Goal: Task Accomplishment & Management: Use online tool/utility

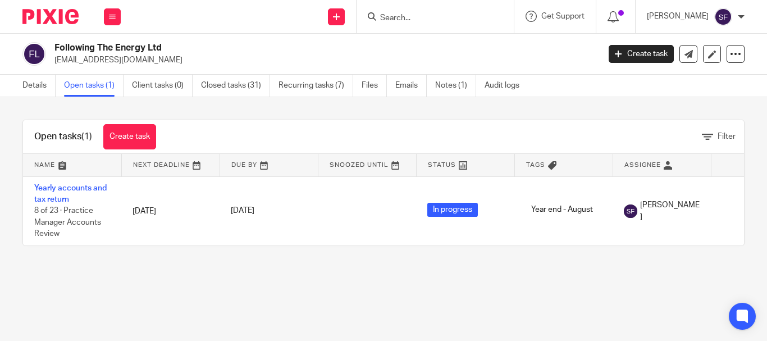
click at [460, 17] on input "Search" at bounding box center [429, 18] width 101 height 10
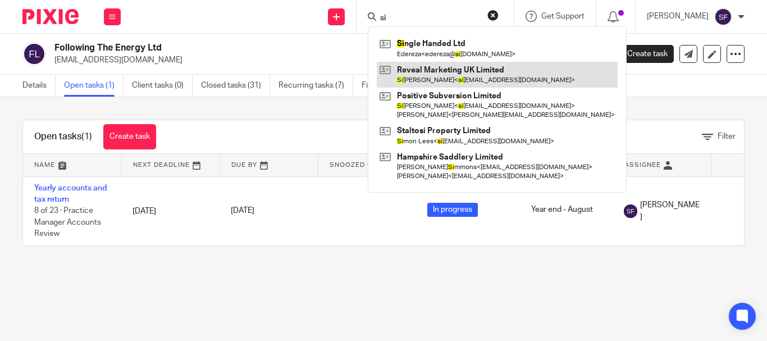
type input "si"
click at [445, 78] on link at bounding box center [497, 75] width 241 height 26
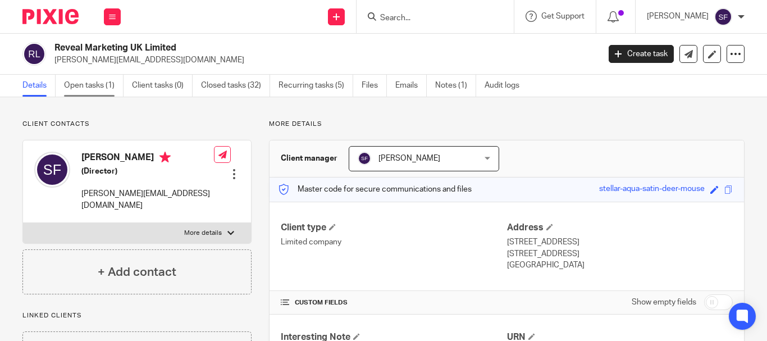
click at [83, 77] on link "Open tasks (1)" at bounding box center [94, 86] width 60 height 22
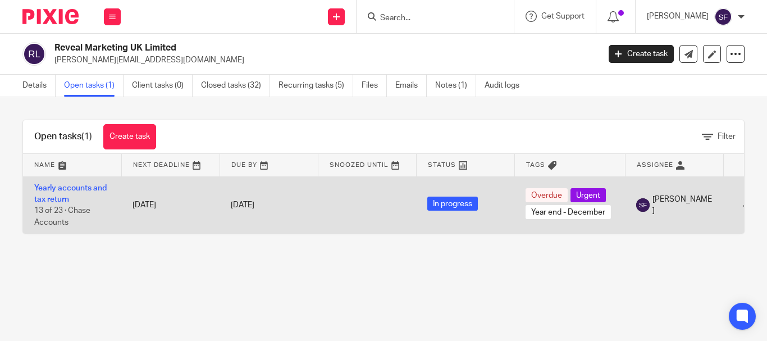
click at [42, 193] on td "Yearly accounts and tax return 13 of 23 · Chase Accounts" at bounding box center [72, 204] width 98 height 57
click at [58, 199] on link "Yearly accounts and tax return" at bounding box center [70, 193] width 72 height 19
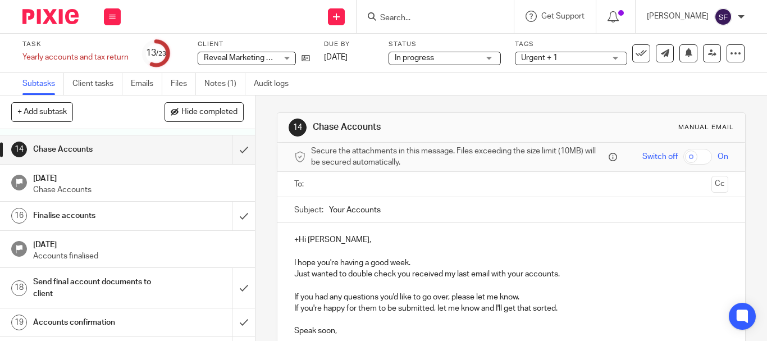
scroll to position [449, 0]
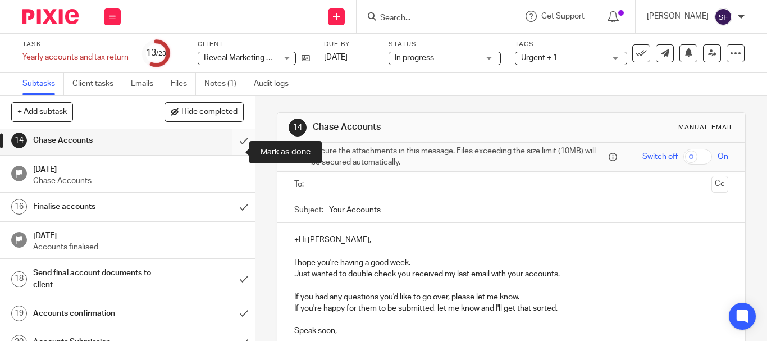
click at [230, 153] on input "submit" at bounding box center [127, 140] width 255 height 28
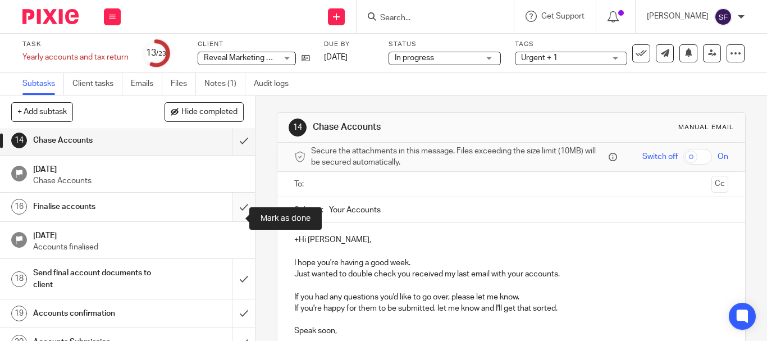
click at [232, 221] on input "submit" at bounding box center [127, 207] width 255 height 28
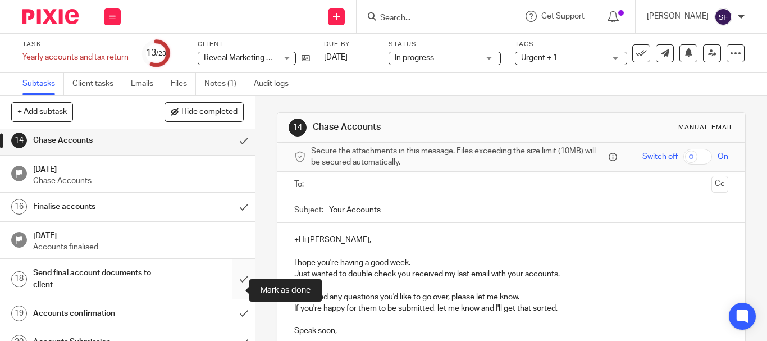
click at [229, 294] on input "submit" at bounding box center [127, 279] width 255 height 40
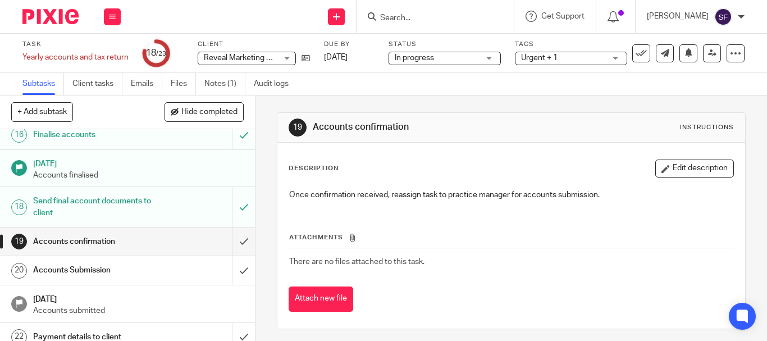
scroll to position [562, 0]
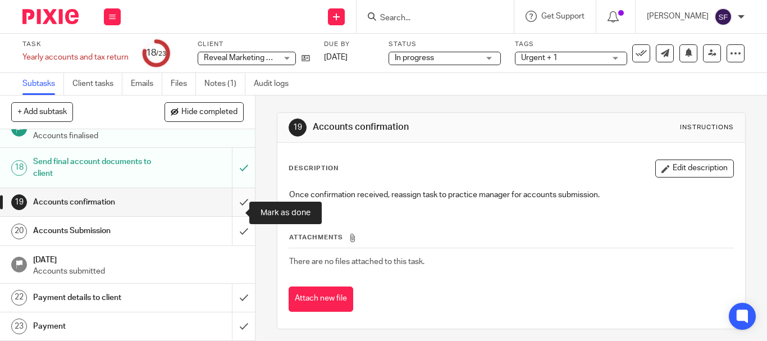
click at [234, 212] on input "submit" at bounding box center [127, 202] width 255 height 28
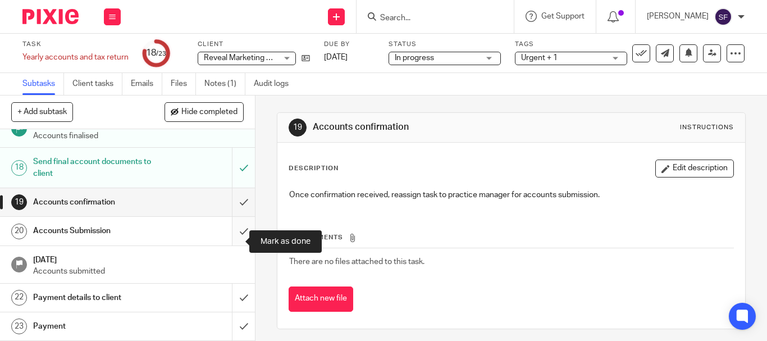
click at [233, 237] on input "submit" at bounding box center [127, 231] width 255 height 28
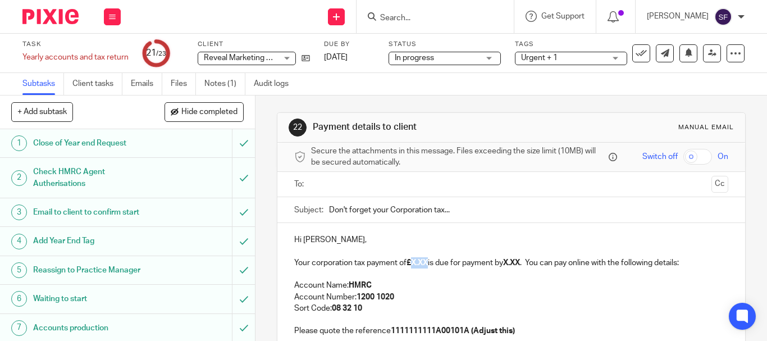
drag, startPoint x: 411, startPoint y: 262, endPoint x: 429, endPoint y: 265, distance: 17.6
click at [428, 265] on strong "£X.XX" at bounding box center [417, 263] width 21 height 8
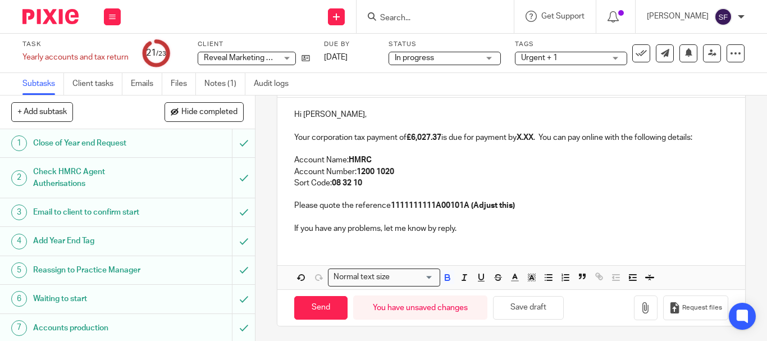
scroll to position [128, 0]
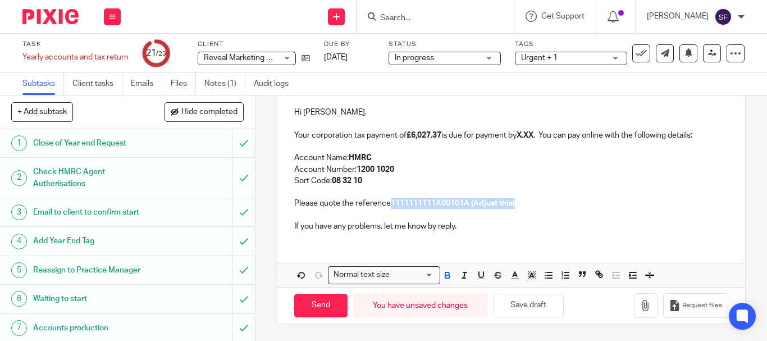
drag, startPoint x: 429, startPoint y: 201, endPoint x: 557, endPoint y: 203, distance: 128.1
click at [557, 203] on p "Please quote the reference 1111111111A00101A (Adjust this)" at bounding box center [511, 203] width 434 height 11
drag, startPoint x: 510, startPoint y: 203, endPoint x: 430, endPoint y: 209, distance: 80.0
click at [430, 209] on p "Please quote the reference 1519623814A00106A" at bounding box center [511, 203] width 434 height 11
click at [444, 274] on icon "button" at bounding box center [448, 275] width 10 height 10
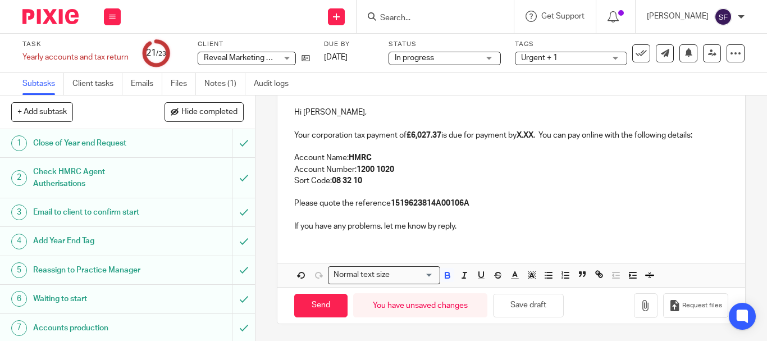
click at [505, 171] on p "Account Number: 1200 1020" at bounding box center [511, 169] width 434 height 11
click at [521, 137] on p "Your corporation tax payment of £6,027.37 is due for payment by X.XX . You can …" at bounding box center [511, 135] width 434 height 11
click at [523, 137] on strong "X.XX" at bounding box center [525, 135] width 17 height 8
drag, startPoint x: 523, startPoint y: 137, endPoint x: 533, endPoint y: 137, distance: 10.1
click at [533, 137] on strong "X.XX" at bounding box center [525, 135] width 17 height 8
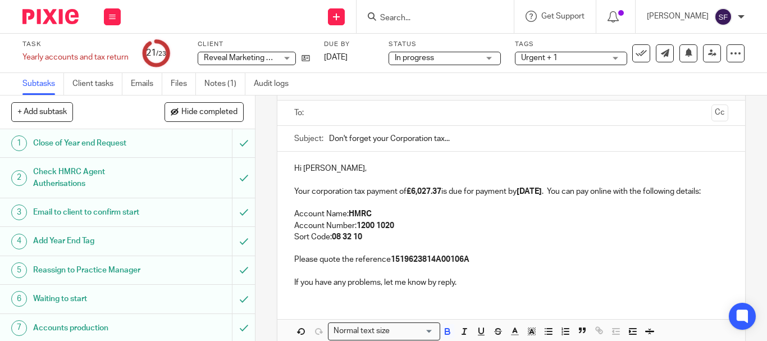
scroll to position [15, 0]
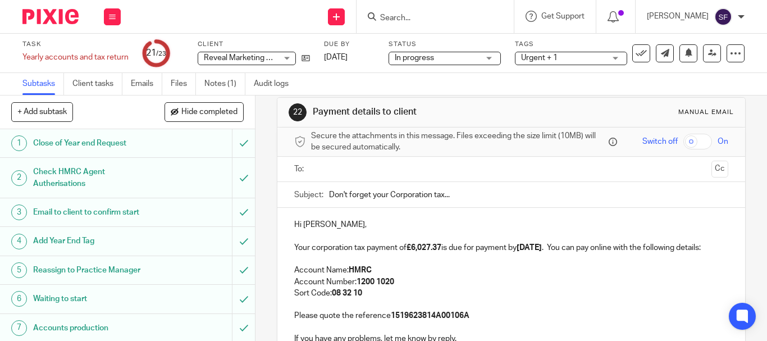
click at [405, 166] on input "text" at bounding box center [511, 169] width 392 height 13
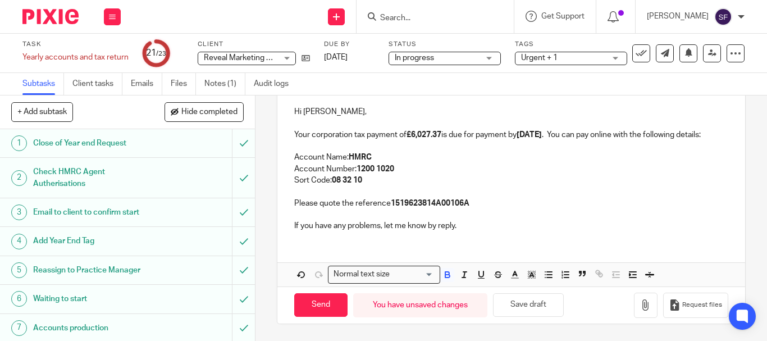
scroll to position [142, 0]
click at [313, 306] on input "Send" at bounding box center [320, 305] width 53 height 24
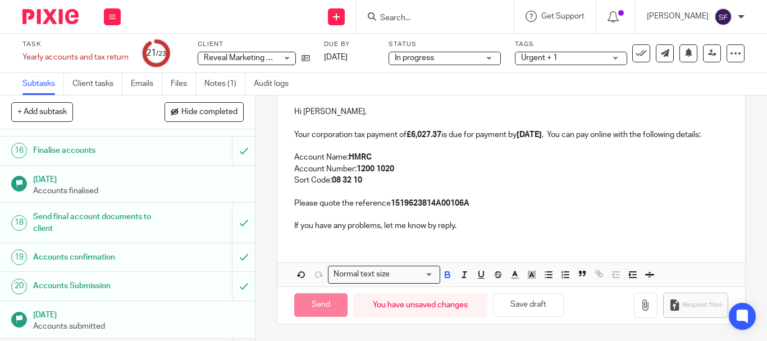
type input "Sent"
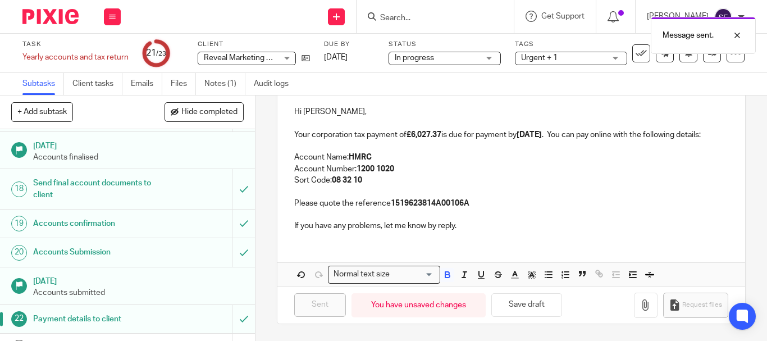
scroll to position [572, 0]
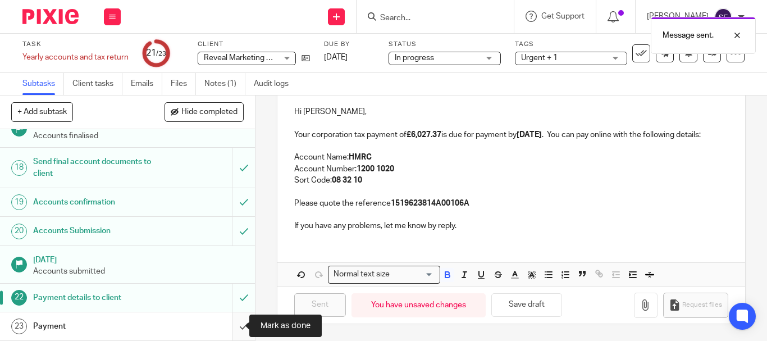
click at [235, 328] on input "submit" at bounding box center [127, 326] width 255 height 28
